Goal: Find specific page/section: Find specific page/section

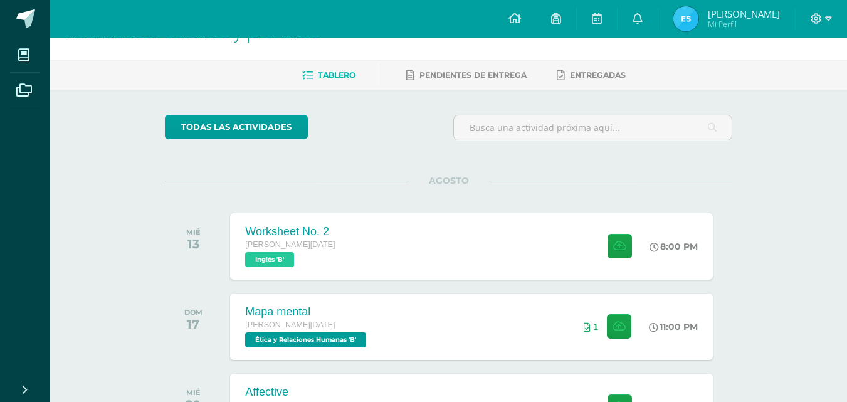
scroll to position [35, 0]
click at [478, 70] on span "Pendientes de entrega" at bounding box center [473, 74] width 107 height 9
click at [360, 86] on div "Tablero Pendientes de entrega Entregadas" at bounding box center [463, 74] width 827 height 29
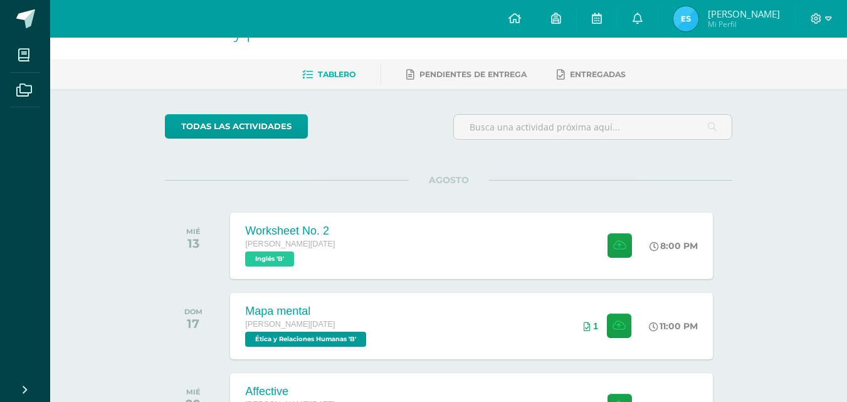
click at [450, 63] on div "Tablero Pendientes de entrega Entregadas" at bounding box center [463, 74] width 827 height 29
click at [457, 80] on link "Pendientes de entrega" at bounding box center [466, 75] width 120 height 20
click at [319, 71] on span "Tablero" at bounding box center [337, 74] width 38 height 9
click at [465, 80] on link "Pendientes de entrega" at bounding box center [466, 75] width 120 height 20
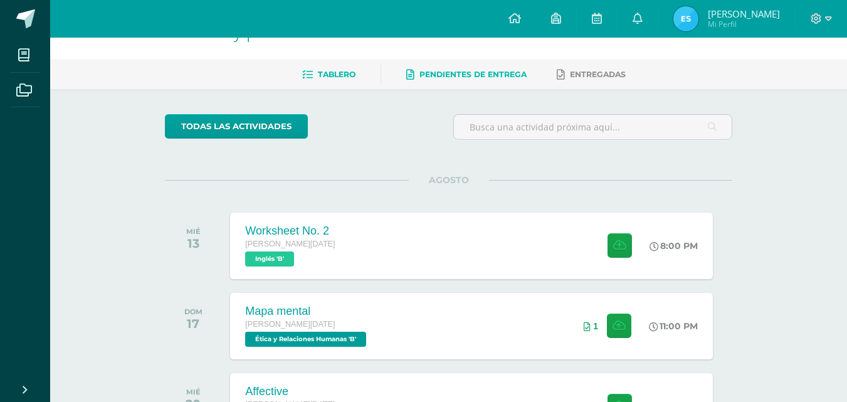
click at [465, 80] on link "Pendientes de entrega" at bounding box center [466, 75] width 120 height 20
click at [481, 73] on span "Pendientes de entrega" at bounding box center [473, 74] width 107 height 9
click at [588, 71] on span "Entregadas" at bounding box center [598, 74] width 56 height 9
click at [692, 22] on img at bounding box center [686, 18] width 25 height 25
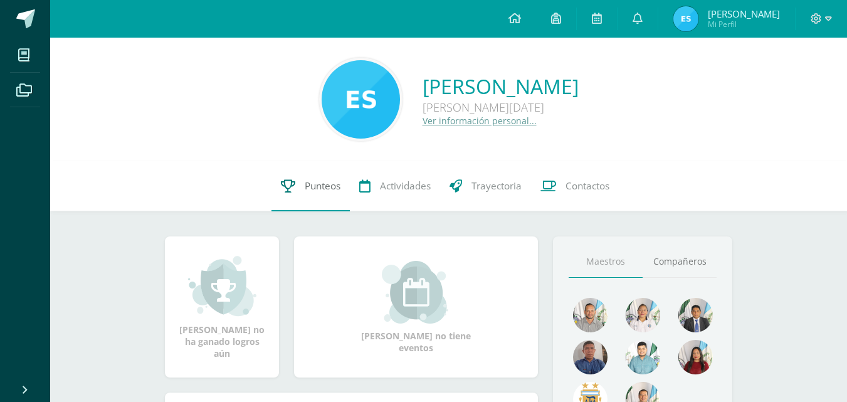
click at [281, 188] on icon at bounding box center [288, 185] width 14 height 13
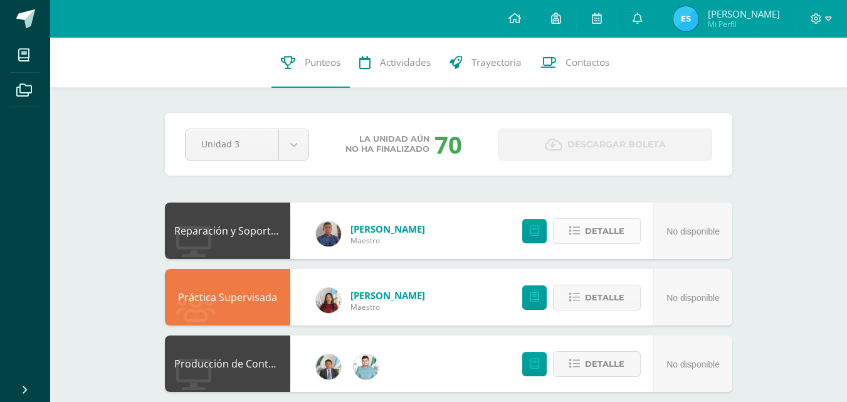
click at [606, 235] on span "Detalle" at bounding box center [605, 230] width 40 height 23
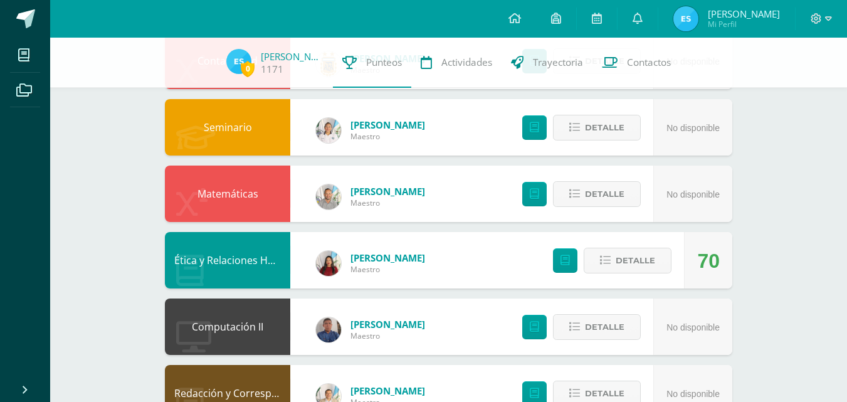
scroll to position [530, 0]
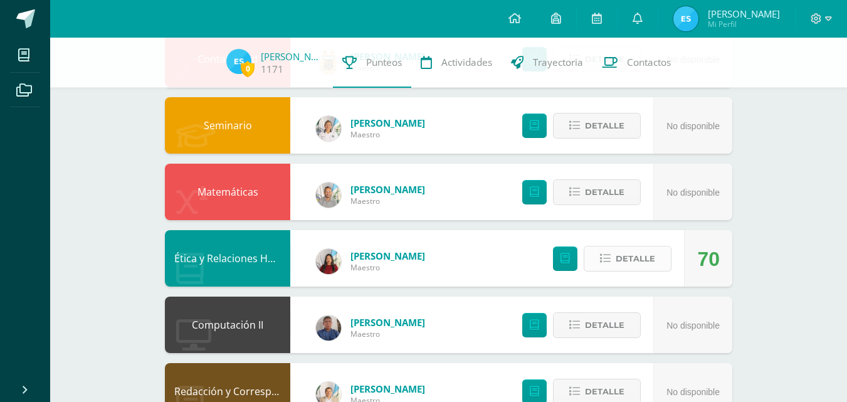
click at [625, 261] on span "Detalle" at bounding box center [636, 258] width 40 height 23
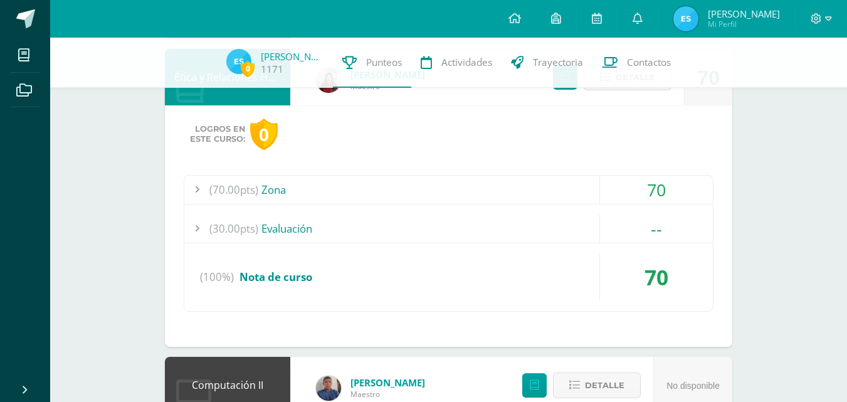
scroll to position [712, 0]
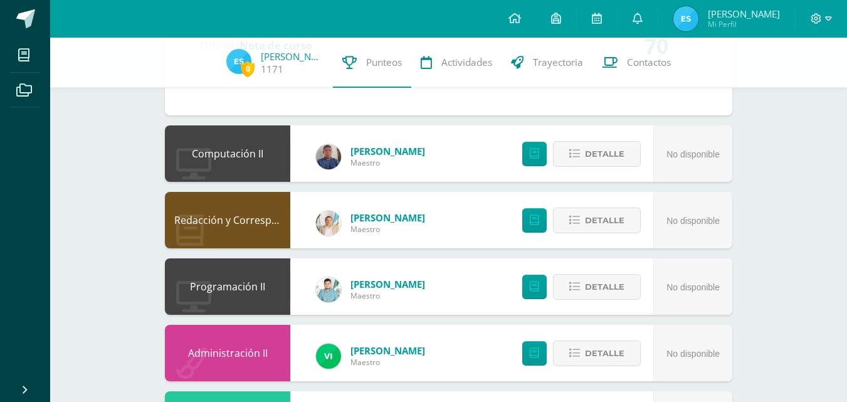
click at [550, 174] on div "Detalle" at bounding box center [579, 153] width 150 height 56
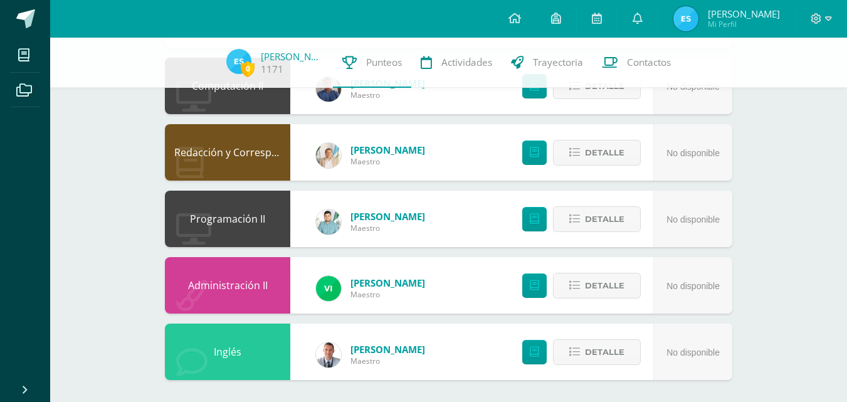
scroll to position [1013, 0]
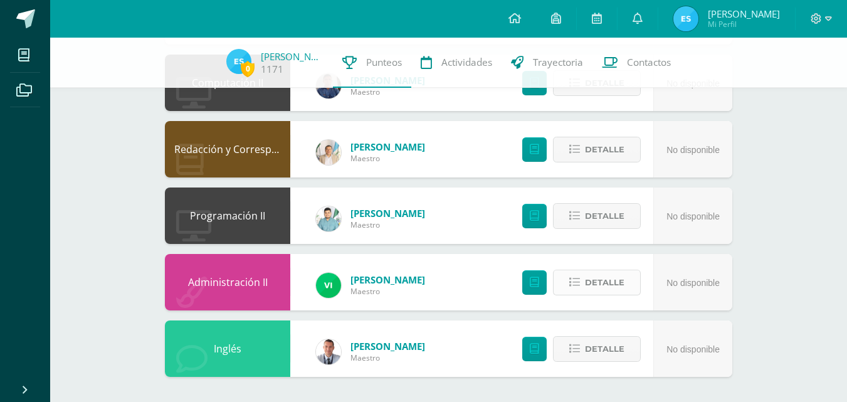
click at [588, 272] on span "Detalle" at bounding box center [605, 282] width 40 height 23
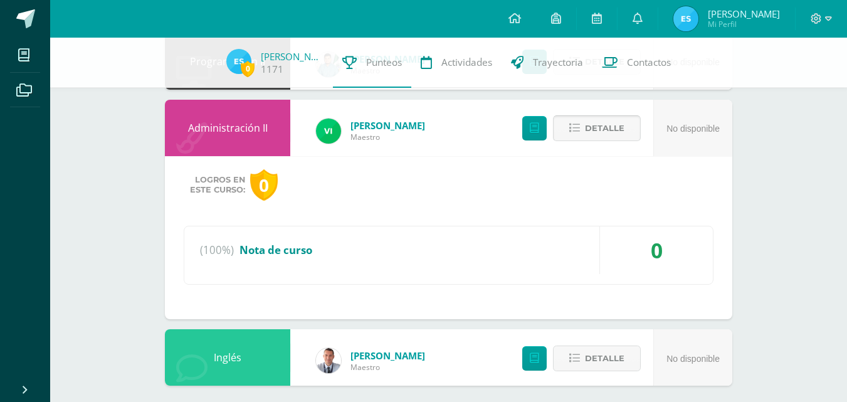
scroll to position [1176, 0]
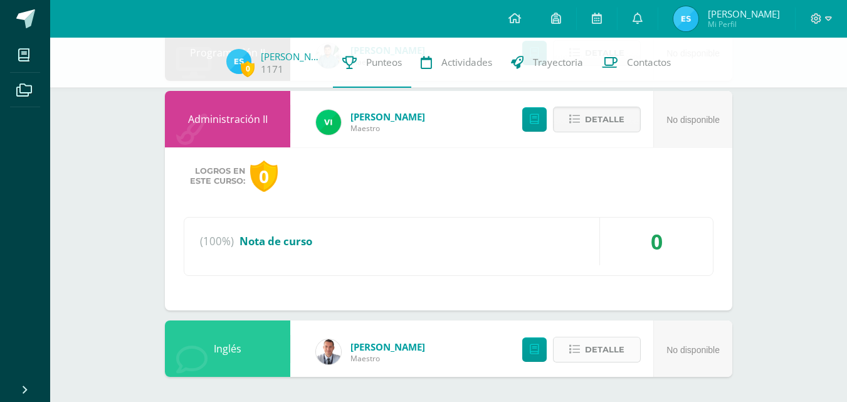
click at [593, 356] on span "Detalle" at bounding box center [605, 349] width 40 height 23
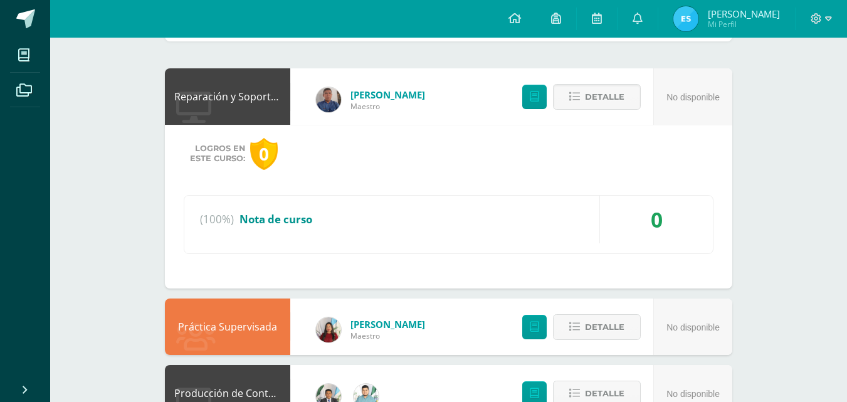
scroll to position [0, 0]
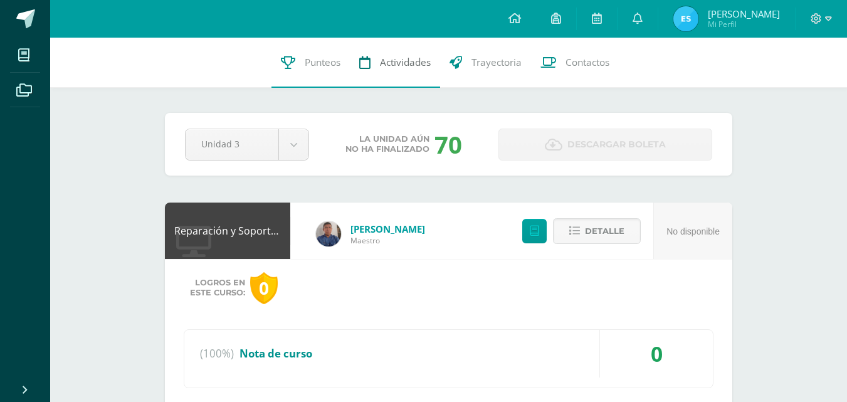
click at [377, 63] on link "Actividades" at bounding box center [395, 63] width 90 height 50
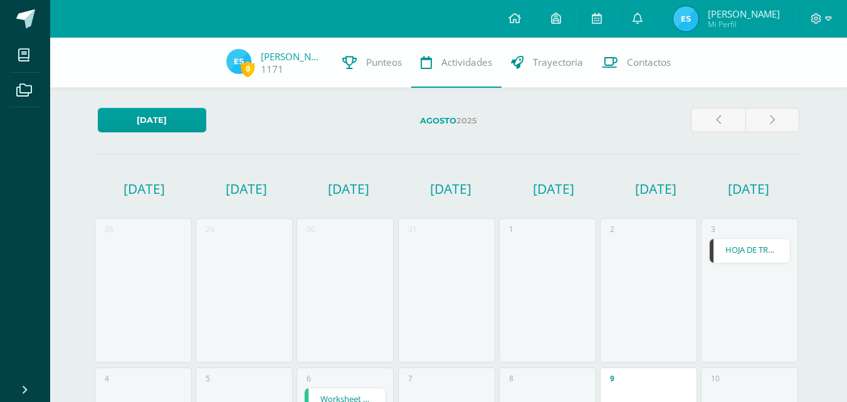
click at [378, 62] on span "Punteos" at bounding box center [384, 62] width 36 height 13
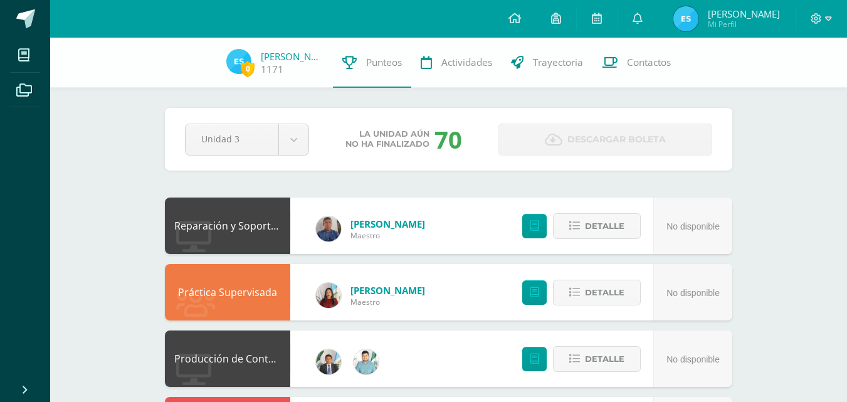
drag, startPoint x: 386, startPoint y: 131, endPoint x: 334, endPoint y: 285, distance: 162.0
click at [334, 285] on img at bounding box center [328, 295] width 25 height 25
click at [329, 297] on img at bounding box center [328, 295] width 25 height 25
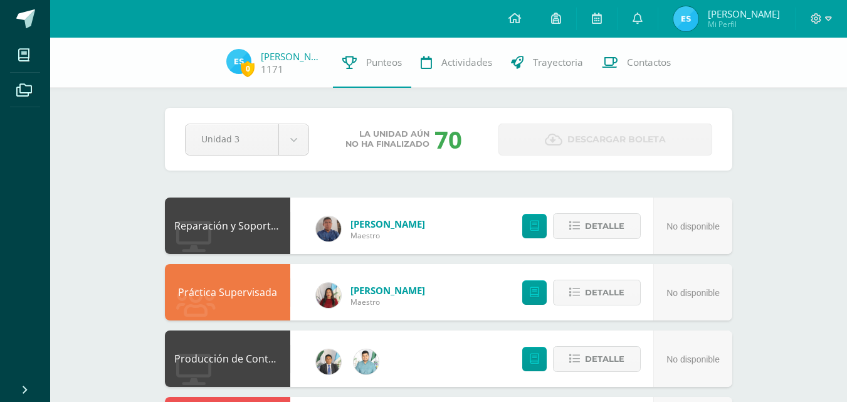
drag, startPoint x: 329, startPoint y: 297, endPoint x: 292, endPoint y: 299, distance: 36.5
click at [292, 299] on div "Anabela Salazar Maestro" at bounding box center [370, 292] width 159 height 50
click at [317, 299] on img at bounding box center [328, 295] width 25 height 25
drag, startPoint x: 563, startPoint y: 276, endPoint x: 534, endPoint y: 292, distance: 33.1
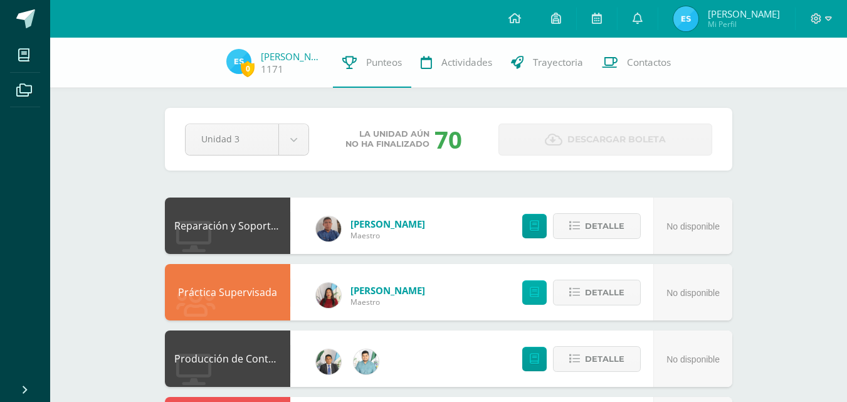
click at [534, 292] on div "Detalle" at bounding box center [579, 292] width 150 height 56
click at [534, 292] on icon at bounding box center [534, 292] width 9 height 11
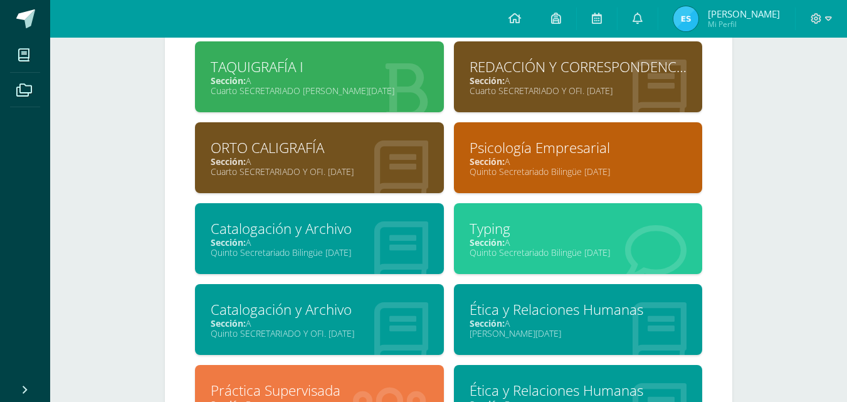
scroll to position [1073, 0]
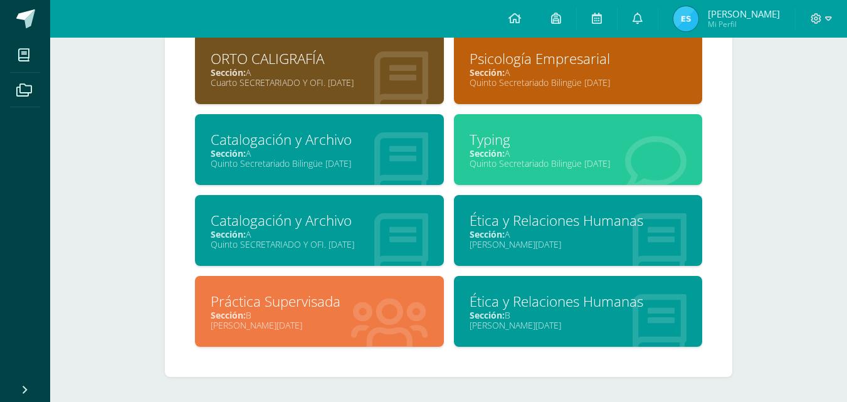
click at [524, 327] on div "[PERSON_NAME][DATE]" at bounding box center [579, 325] width 218 height 12
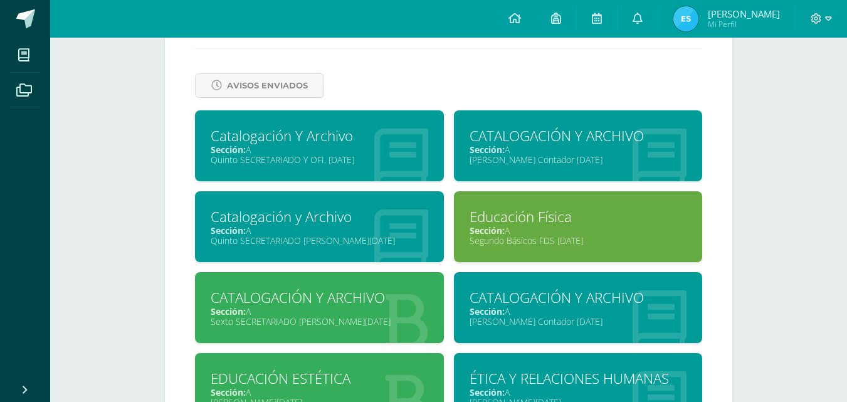
scroll to position [429, 0]
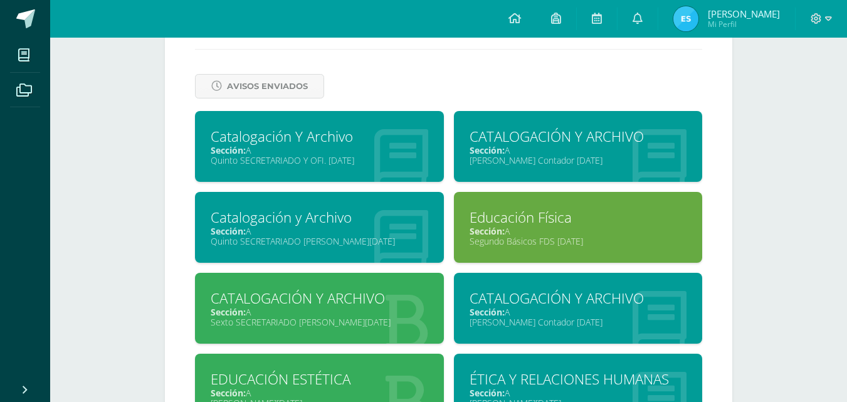
click at [514, 238] on div "Segundo Básicos FDS [DATE]" at bounding box center [579, 241] width 218 height 12
click at [272, 80] on span "Avisos Enviados" at bounding box center [267, 86] width 81 height 23
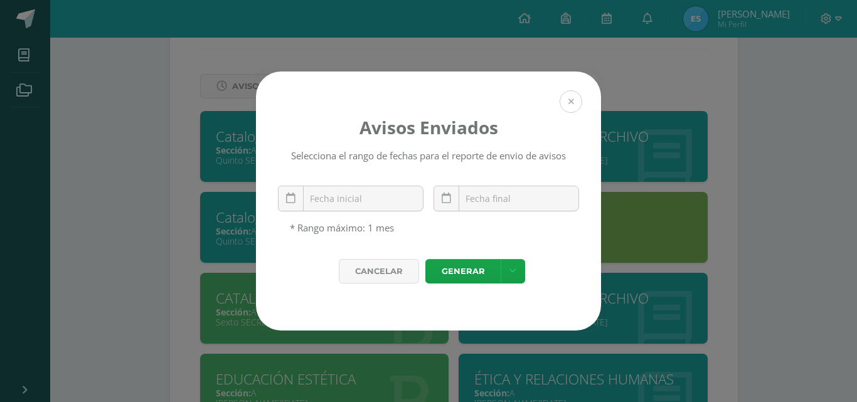
click at [565, 90] on button at bounding box center [570, 101] width 23 height 23
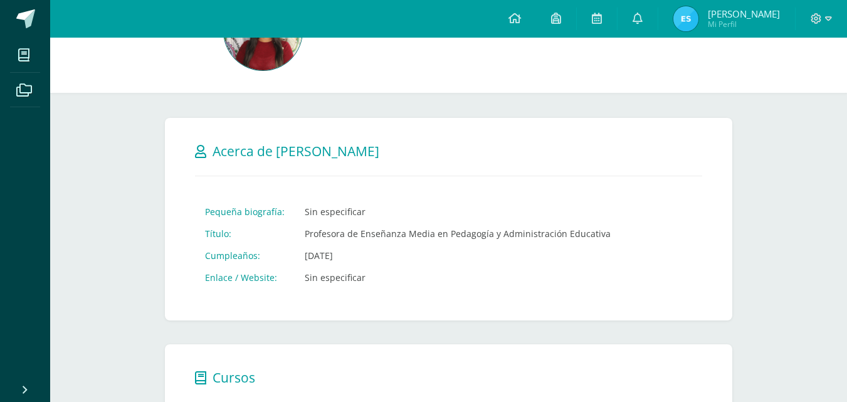
scroll to position [0, 0]
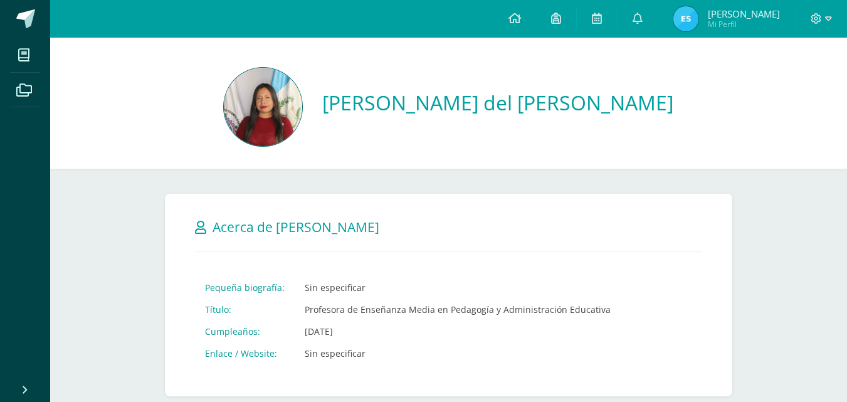
click at [260, 142] on div at bounding box center [263, 108] width 78 height 81
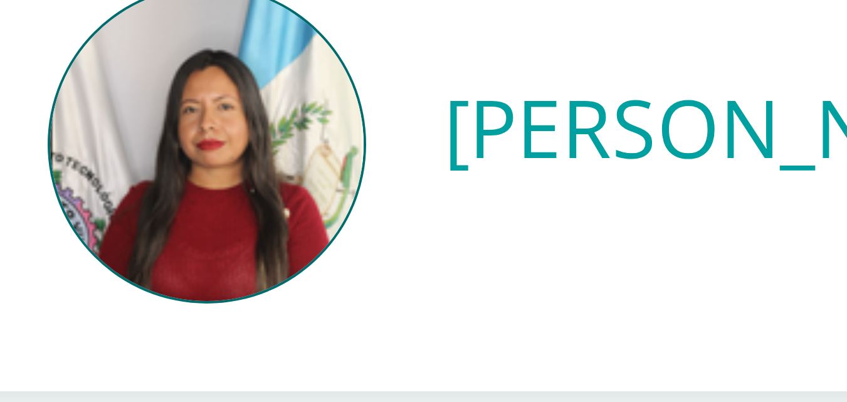
click at [321, 122] on div "Anabela del Carmen Salazar Alfaro" at bounding box center [448, 108] width 777 height 81
